Goal: Task Accomplishment & Management: Use online tool/utility

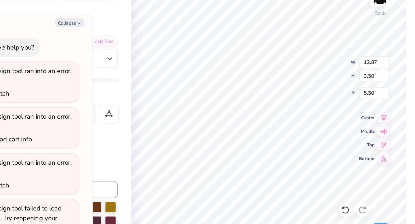
scroll to position [65, 0]
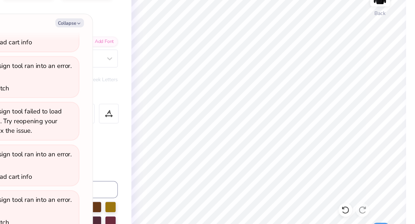
type textarea "x"
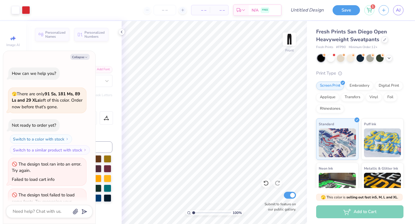
scroll to position [16, 0]
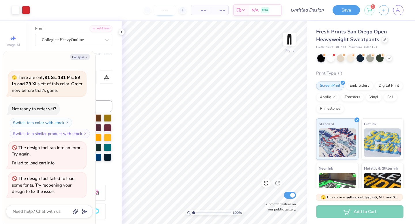
click at [166, 10] on input "number" at bounding box center [165, 10] width 23 height 10
click at [181, 10] on icon at bounding box center [183, 10] width 4 height 4
type input "12"
click at [208, 12] on div "– – Per Item" at bounding box center [201, 10] width 18 height 10
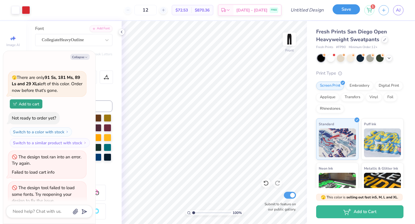
click at [335, 14] on button "Save" at bounding box center [346, 9] width 27 height 10
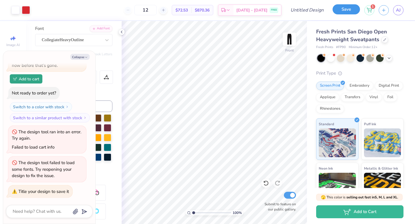
click at [342, 11] on button "Save" at bounding box center [346, 9] width 27 height 10
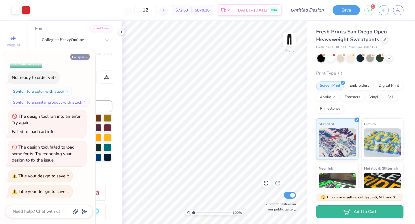
click at [84, 56] on button "Collapse" at bounding box center [79, 57] width 19 height 6
type textarea "x"
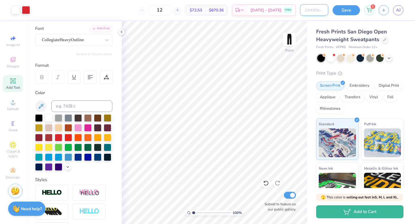
click at [300, 9] on input "Design Title" at bounding box center [314, 10] width 28 height 12
type input "kick it"
click at [351, 10] on button "Save" at bounding box center [346, 9] width 27 height 10
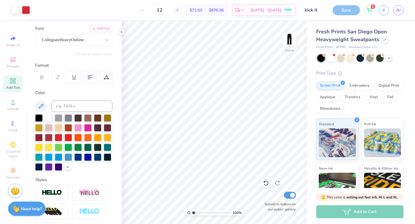
click at [342, 13] on div "Save" at bounding box center [346, 10] width 27 height 10
click at [342, 10] on div "Save" at bounding box center [346, 10] width 27 height 10
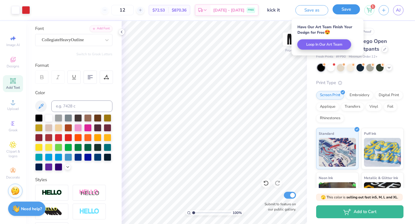
click at [345, 11] on button "Save" at bounding box center [346, 9] width 27 height 10
